Goal: Task Accomplishment & Management: Manage account settings

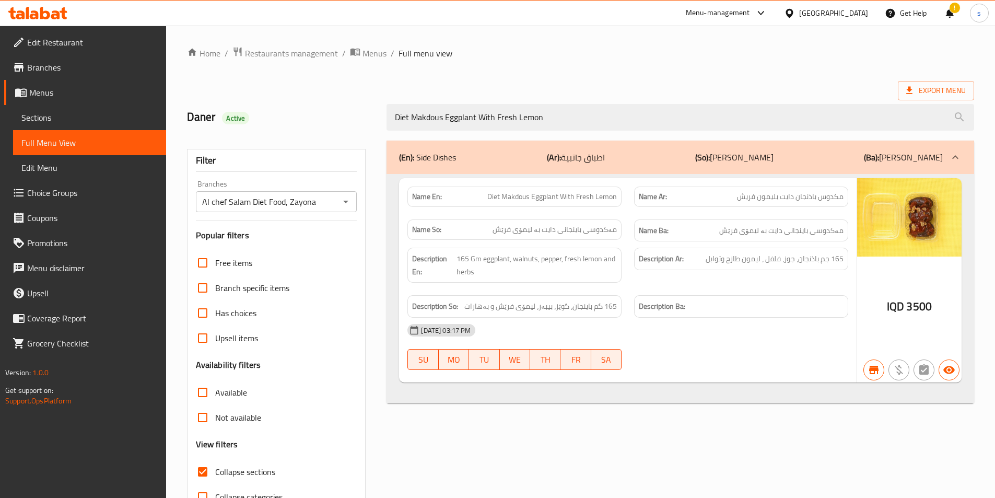
scroll to position [58, 0]
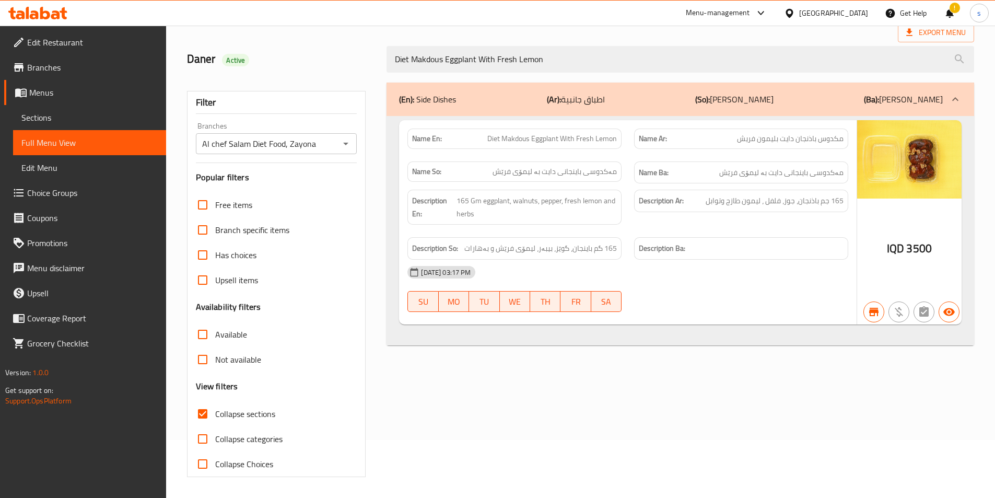
click at [51, 16] on icon at bounding box center [37, 13] width 59 height 13
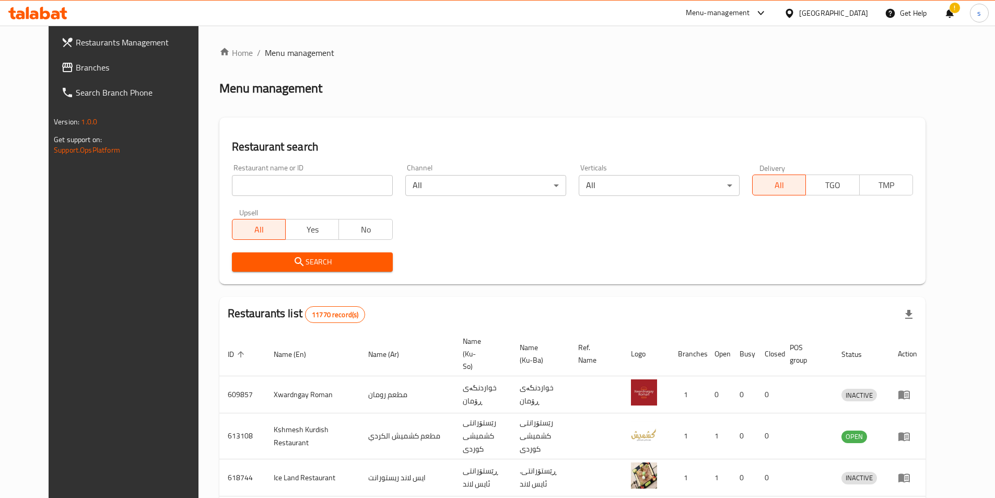
click at [246, 185] on input "search" at bounding box center [312, 185] width 161 height 21
paste input "704741"
type input "704741"
click button "Search" at bounding box center [312, 261] width 161 height 19
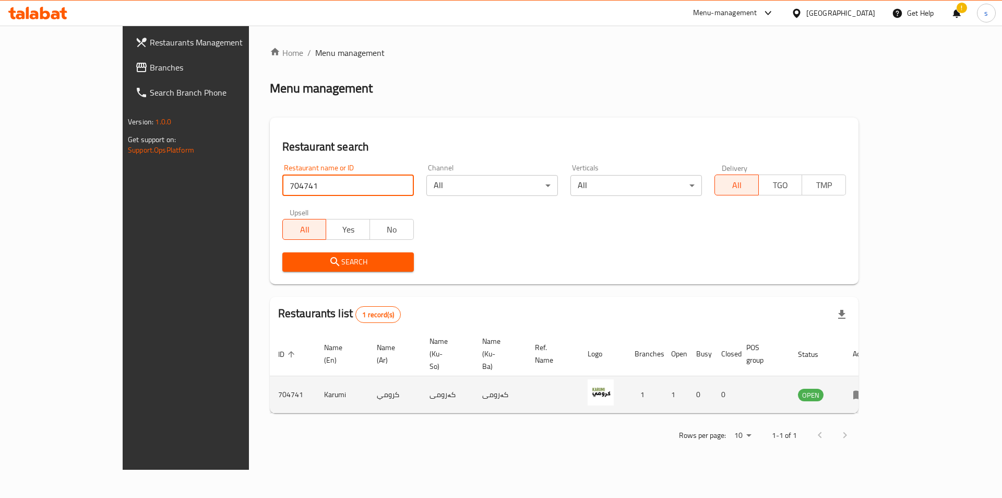
click at [865, 391] on icon "enhanced table" at bounding box center [859, 395] width 11 height 9
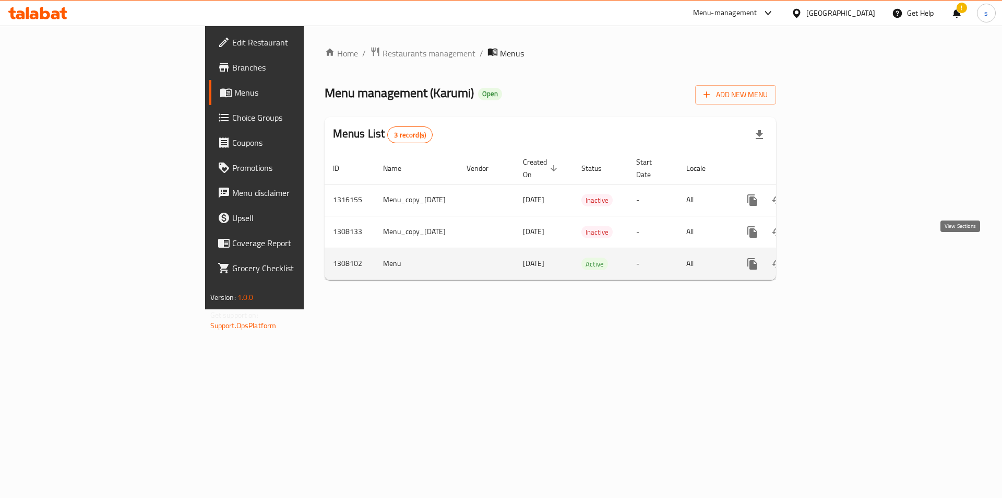
click at [834, 257] on icon "enhanced table" at bounding box center [828, 263] width 13 height 13
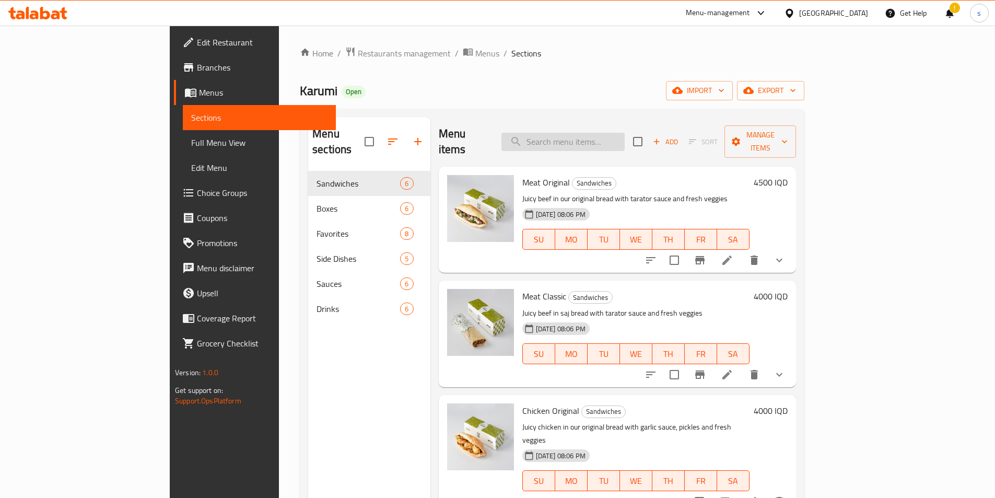
click at [616, 133] on input "search" at bounding box center [562, 142] width 123 height 18
paste input "Falafel Original"
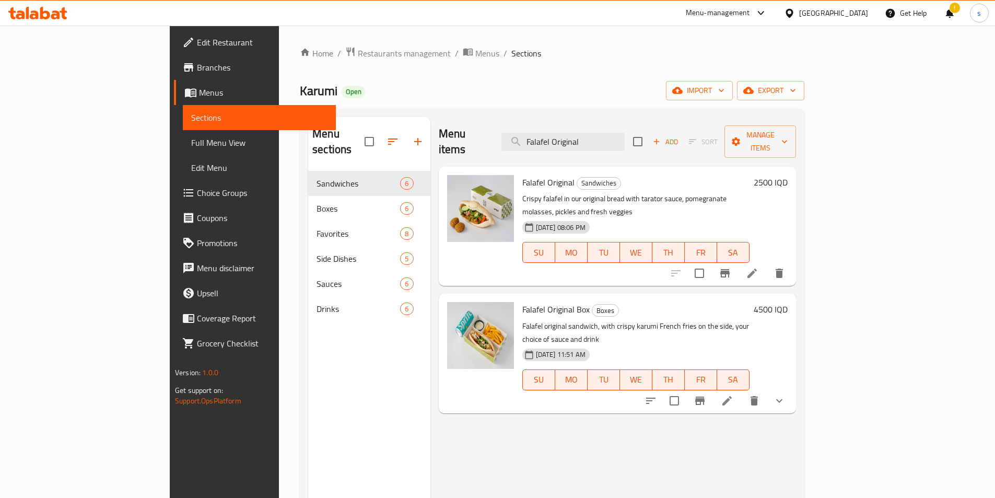
type input "Falafel Original"
click at [766, 264] on li at bounding box center [751, 273] width 29 height 19
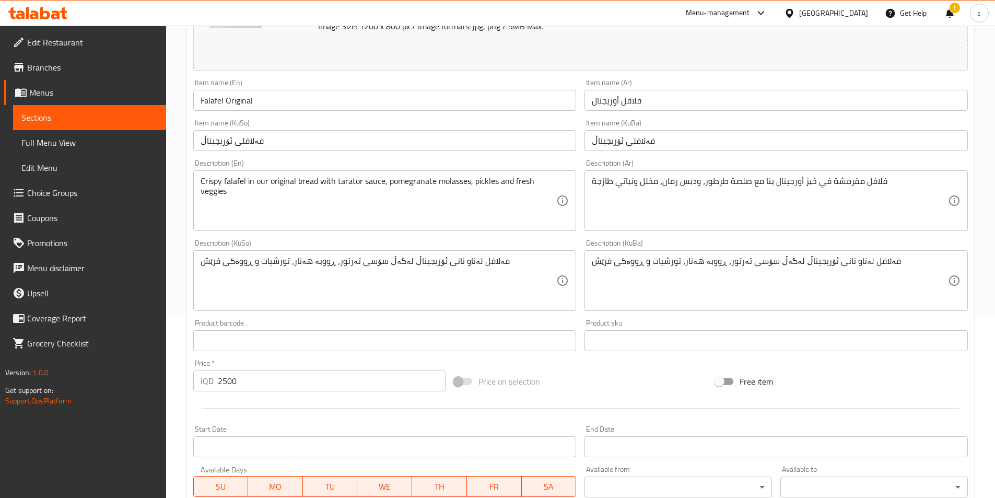
scroll to position [187, 0]
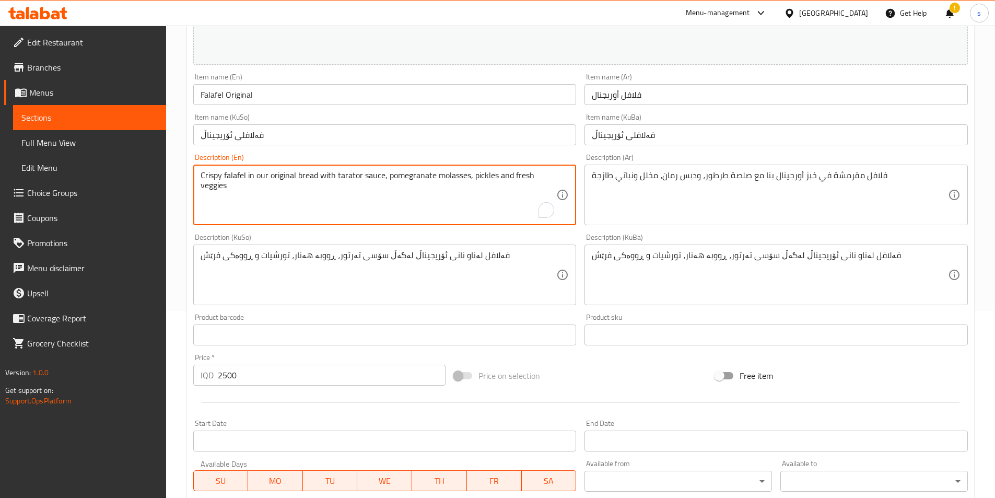
click at [530, 190] on textarea "Crispy falafel in our original bread with tarator sauce, pomegranate molasses, …" at bounding box center [378, 195] width 356 height 50
paste textarea "Falafel in our original bread with our special sauce and fresh veggies."
type textarea "Crispy Falafel in our original bread with our special sauce and fresh veggies"
drag, startPoint x: 871, startPoint y: 198, endPoint x: 877, endPoint y: 196, distance: 6.6
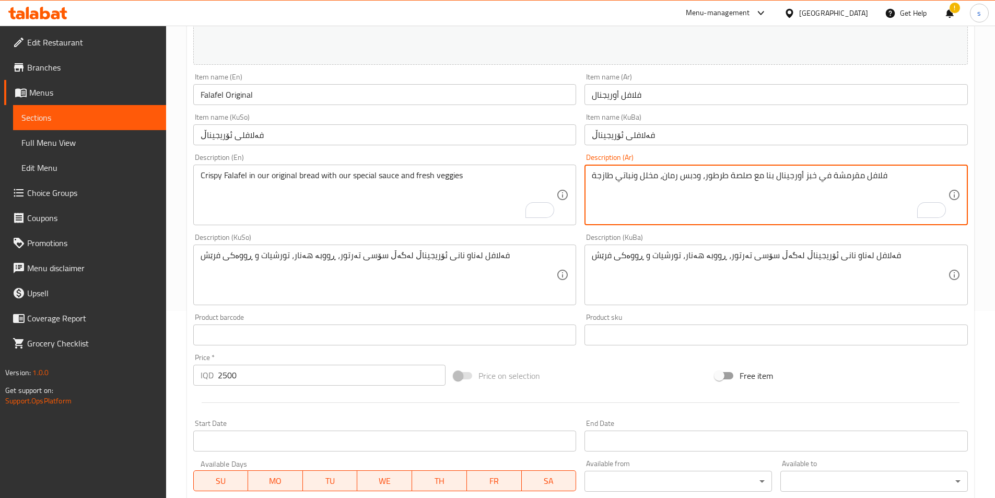
paste textarea "افل مقرمشة في صمون كرومي الخاص مع صلصتنا المميزة والخضروات الطازجةل"
click at [730, 205] on textarea "فلافلافل مقرمشة في صمون كرومي الخاص مع صلصتنا المميزة والخضروات الطازجةل مقرمشة…" at bounding box center [770, 195] width 356 height 50
paste textarea "مقرمشة في صمون كرومي الخاص مع صلصتنا المميزة والخضروات ال"
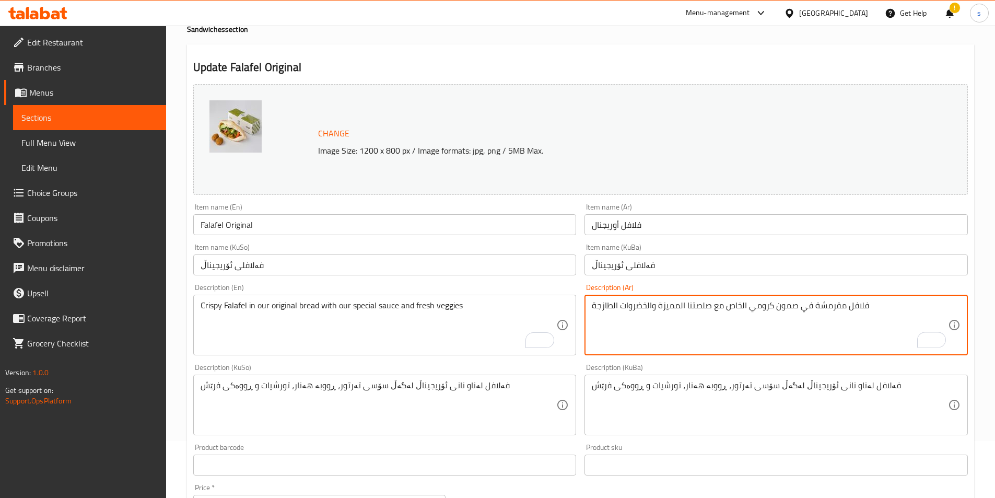
scroll to position [59, 0]
type textarea "فلافل مقرمشة في صمون كرومي الخاص مع صلصتنا المميزة والخضروات الطازجة"
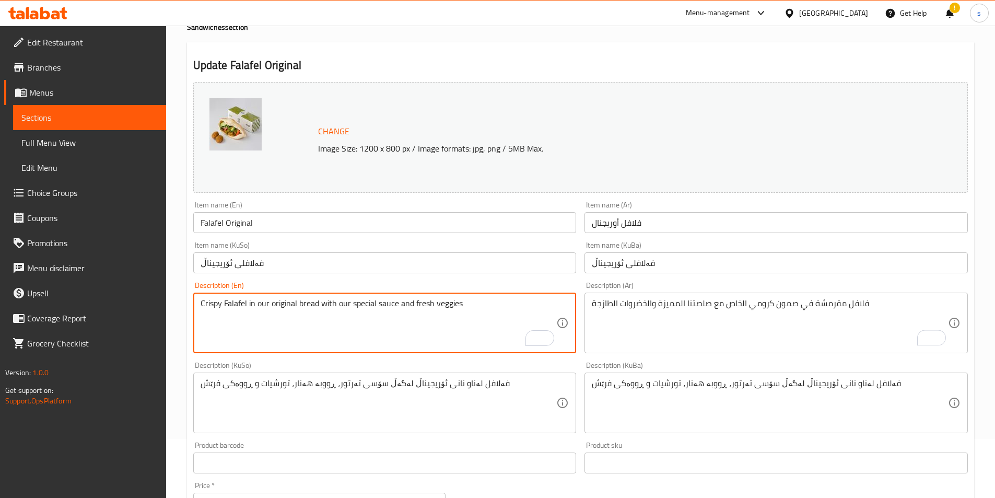
click at [312, 304] on textarea "Crispy Falafel in our original bread with our special sauce and fresh veggies" at bounding box center [378, 323] width 356 height 50
type textarea "Crispy Falafel in our original samoon with our special sauce and fresh veggies"
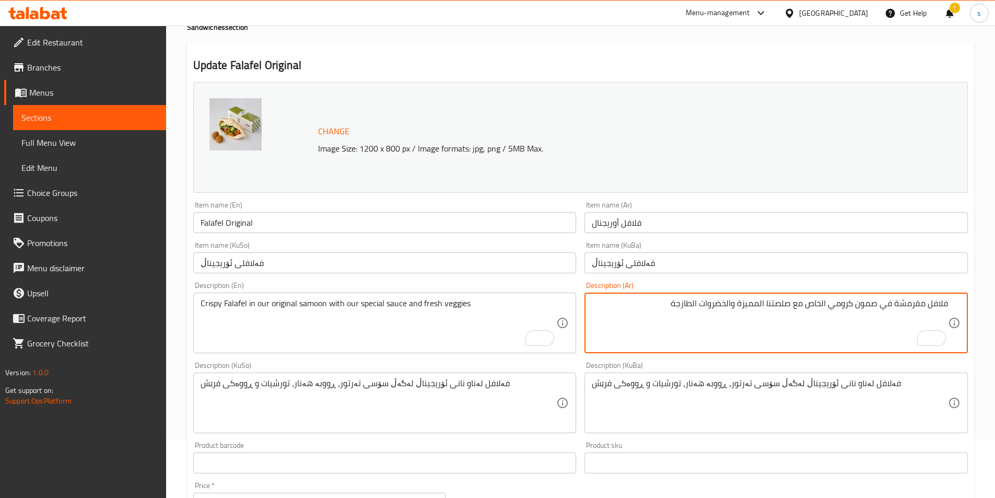
click at [821, 304] on textarea "فلافل مقرمشة في صمون كرومي الخاص مع صلصتنا المميزة والخضروات الطازجة" at bounding box center [770, 323] width 356 height 50
click at [763, 306] on textarea "فلافل مقرمشة في صمون كرومي خاص مع صلصتنا المميزة والخضروات الطازجة" at bounding box center [770, 323] width 356 height 50
click at [735, 305] on textarea "فلافل مقرمشة في صمون كرومي خاص مع صلصتنا مميزة والخضروات الطازجة" at bounding box center [770, 323] width 356 height 50
click at [707, 298] on textarea "فلافل مقرمشة في صمون كرومي خاص مع صلصتنا مميزة وخضروات الطازجة" at bounding box center [770, 323] width 356 height 50
type textarea "فلافل مقرمشة في صمون كرومي خاص مع صلصتنا مميزة وخضروات طازجة"
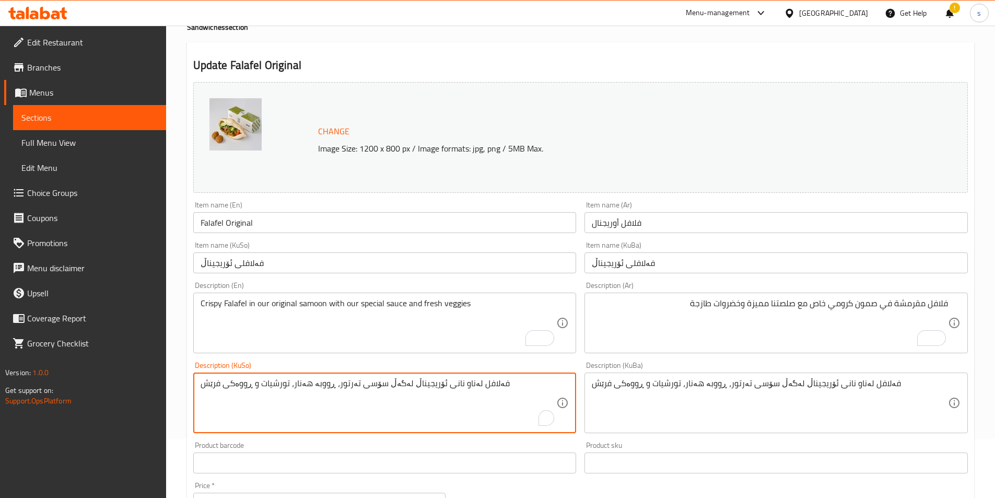
click at [434, 397] on textarea "فەلافل لەناو نانی ئۆریجیناڵ لەگەڵ سۆسی تەرتور، ڕووبە هەنار، تورشیات و ڕووەکی فر…" at bounding box center [378, 403] width 356 height 50
paste textarea "سەموونی تایبەتی کەروومی لەگەل سۆسی تایبەت و سەوزە"
type textarea "فەلافل لەناو سەموونی تایبەتی کەروومی لەگەل سۆسی تایبەت و سەوزەی فرێش"
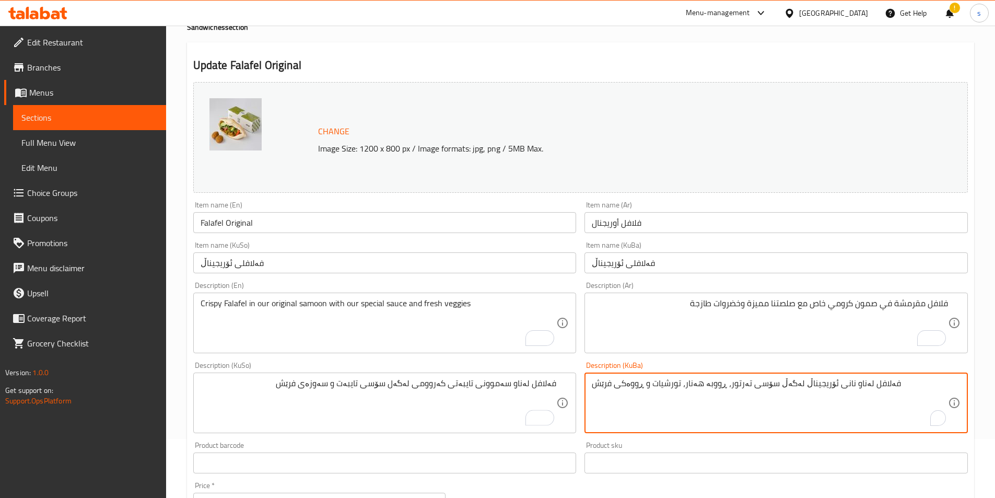
click at [804, 393] on textarea "فەلافل لەناو نانی ئۆریجیناڵ لەگەڵ سۆسی تەرتور، ڕووبە هەنار، تورشیات و ڕووەکی فر…" at bounding box center [770, 403] width 356 height 50
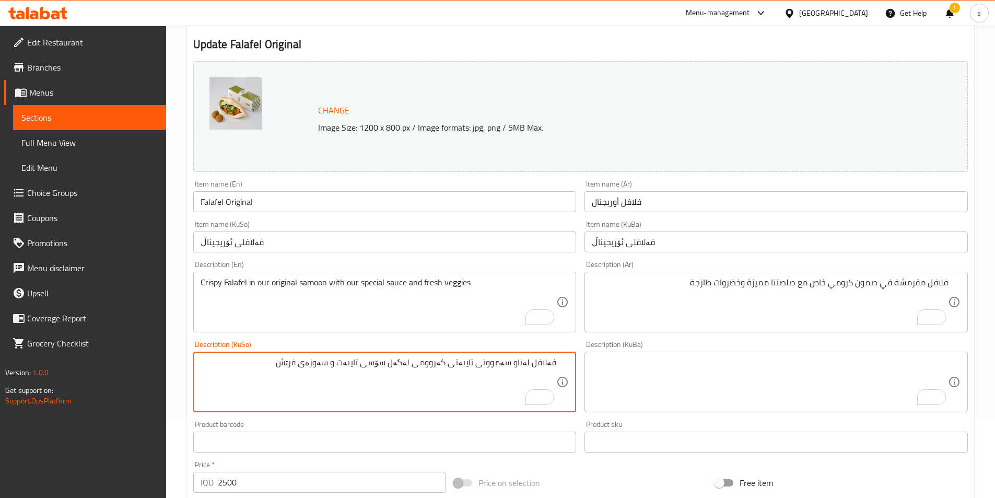
click at [468, 371] on textarea "فەلافل لەناو سەموونی تایبەتی کەروومی لەگەل سۆسی تایبەت و سەوزەی فرێش" at bounding box center [378, 382] width 356 height 50
click at [436, 373] on textarea "فەلافل لەناو سەموونی تایبەتی کەروومی لەگەل سۆسی تایبەت و سەوزەی فرێش" at bounding box center [378, 382] width 356 height 50
click at [480, 368] on textarea "فەلافل لەناو سەموونی تایبەتی لەگەل سۆسی تایبەت و سەوزەی فرێش" at bounding box center [378, 382] width 356 height 50
paste textarea "کەروومی"
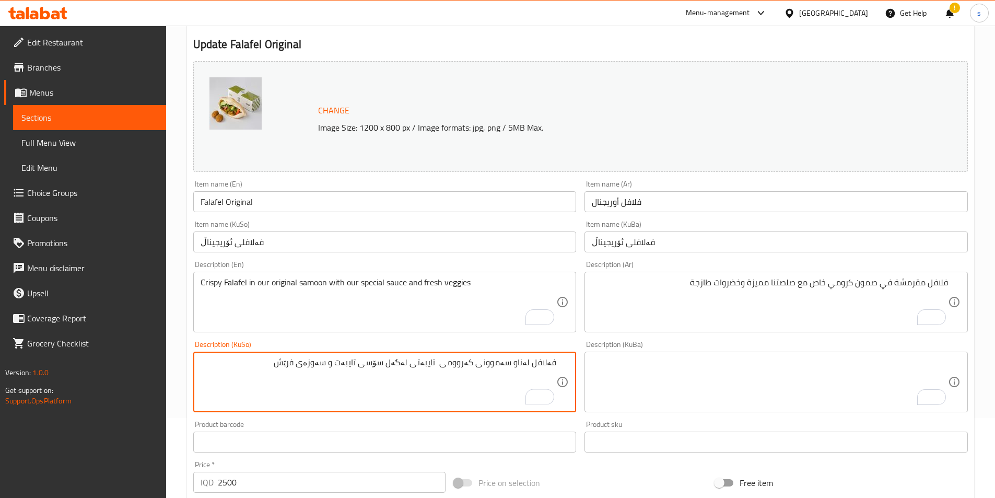
click at [421, 366] on textarea "فەلافل لەناو سەموونی کەروومی تایبەتی لەگەل سۆسی تایبەت و سەوزەی فرێش" at bounding box center [378, 382] width 356 height 50
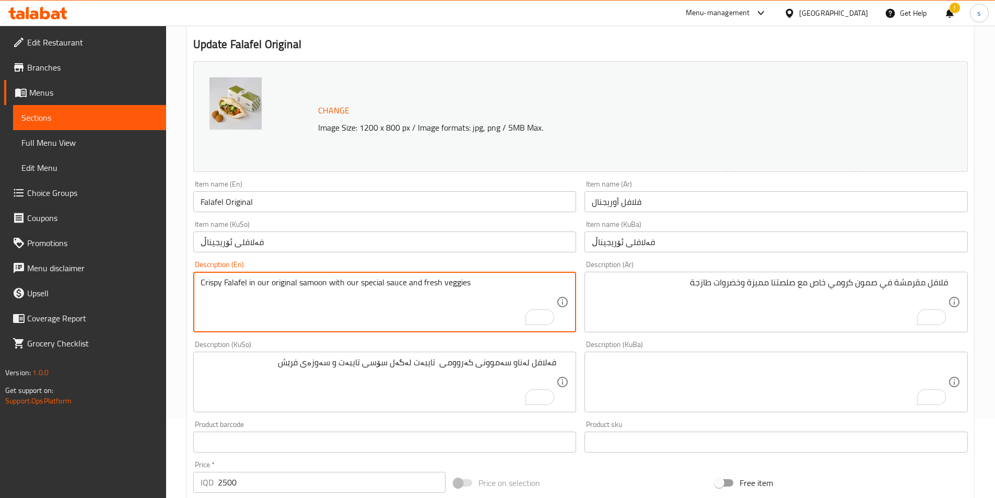
click at [287, 288] on textarea "Crispy Falafel in our original samoon with our special sauce and fresh veggies" at bounding box center [378, 302] width 356 height 50
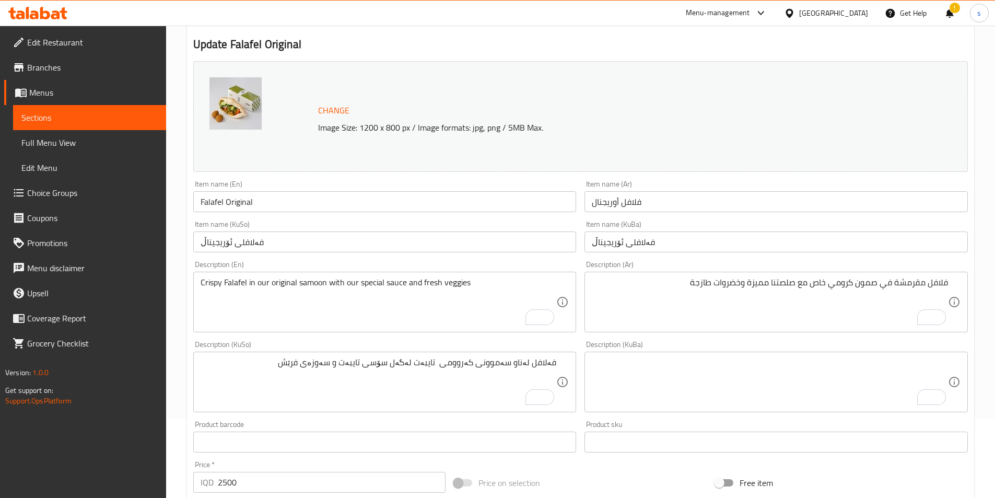
click at [525, 314] on div "Crispy Falafel in our original samoon with our special sauce and fresh veggies …" at bounding box center [384, 301] width 383 height 61
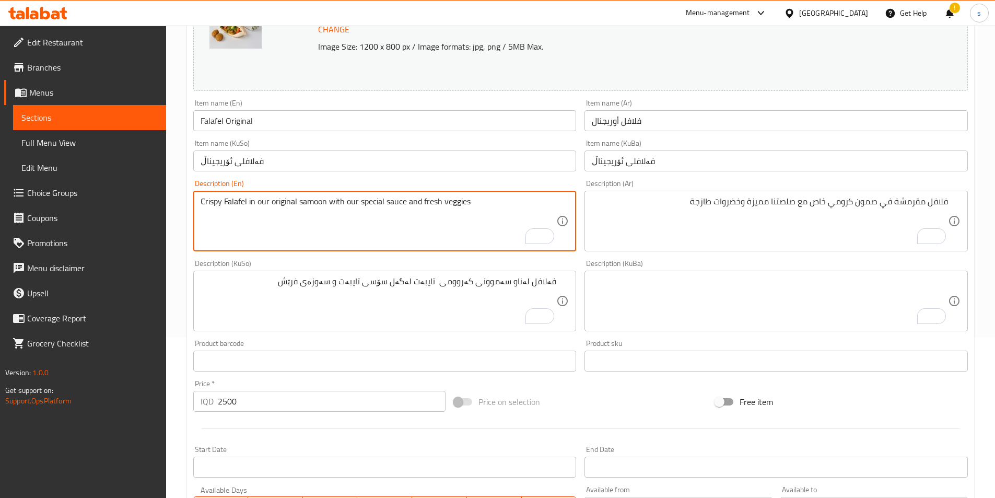
scroll to position [159, 0]
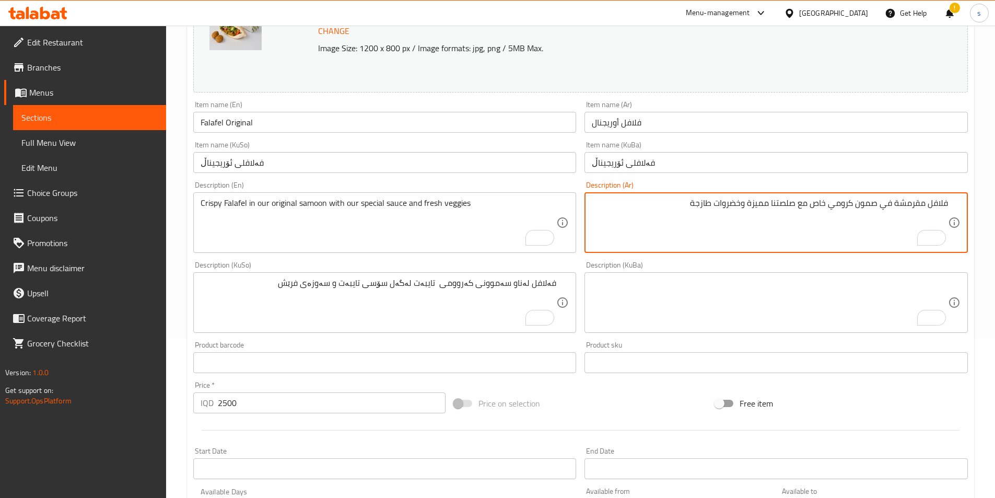
click at [842, 200] on textarea "فلافل مقرمشة في صمون كرومي خاص مع صلصتنا مميزة وخضروات طازجة" at bounding box center [770, 223] width 356 height 50
click at [816, 213] on textarea "فلافل مقرمشة في صمون كرومي خاص مع صلصتنا مميزة وخضروات طازجة" at bounding box center [770, 223] width 356 height 50
click at [819, 213] on textarea "فلافل مقرمشة في صمون كرومي خاص مع صلصتنا مميزة وخضروات طازجة" at bounding box center [770, 223] width 356 height 50
drag, startPoint x: 811, startPoint y: 208, endPoint x: 854, endPoint y: 215, distance: 43.3
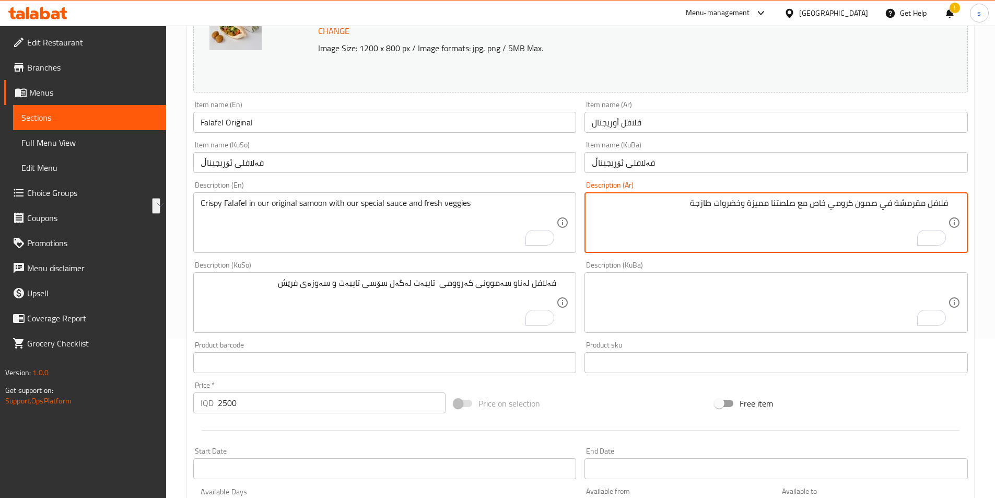
click at [854, 215] on textarea "فلافل مقرمشة في صمون كرومي خاص مع صلصتنا مميزة وخضروات طازجة" at bounding box center [770, 223] width 356 height 50
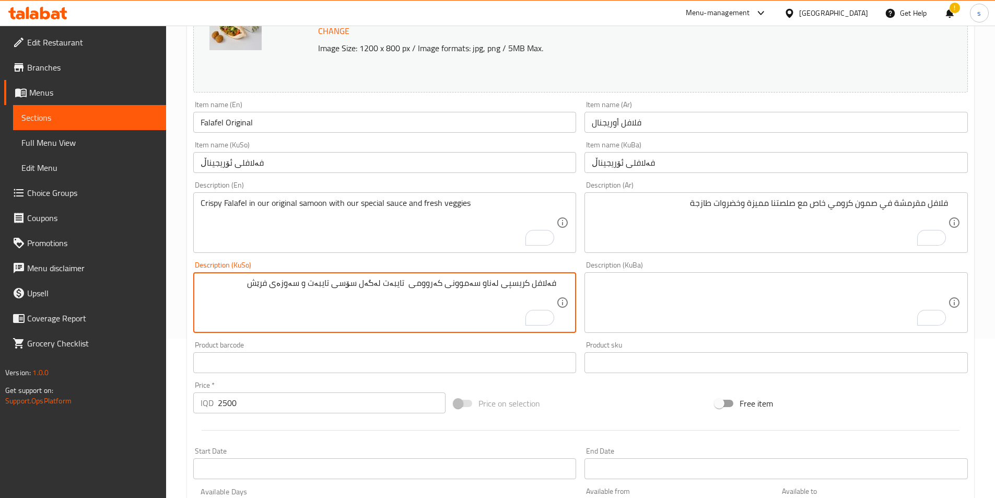
type textarea "فەلافل کریسپی لەناو سەموونی کەروومی تایبەت لەگەل سۆسی تایبەت و سەوزەی فرێش"
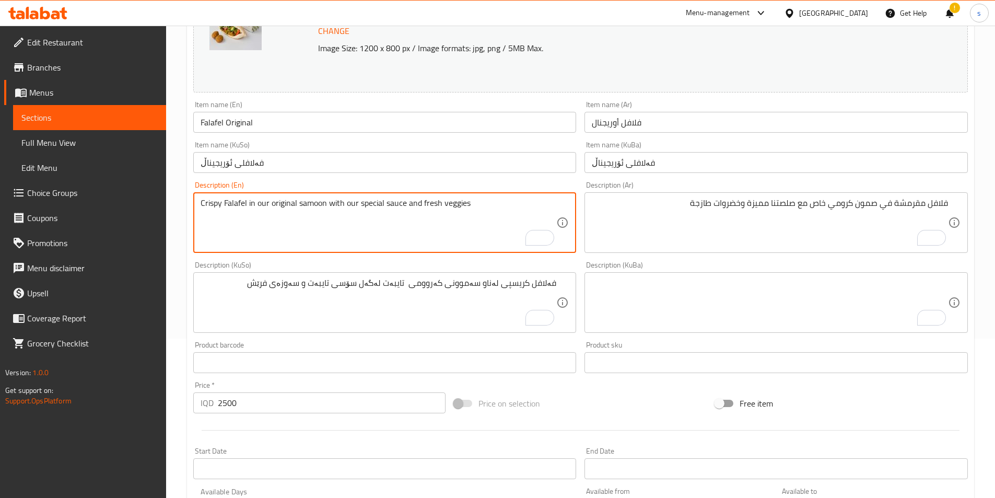
click at [289, 207] on textarea "Crispy Falafel in our original samoon with our special sauce and fresh veggies" at bounding box center [378, 223] width 356 height 50
